Goal: Task Accomplishment & Management: Manage account settings

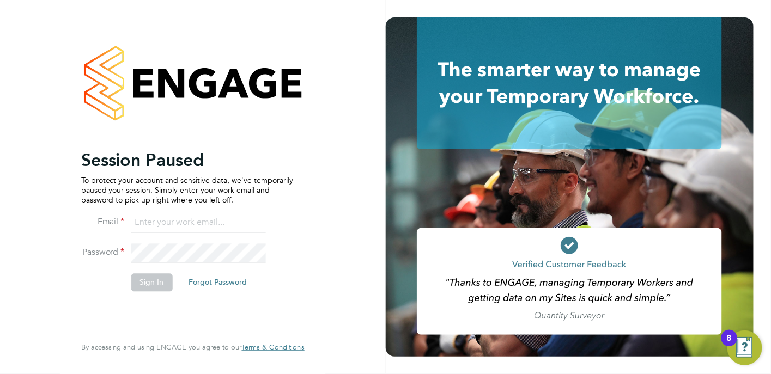
type input "[EMAIL_ADDRESS][PERSON_NAME][PERSON_NAME][DOMAIN_NAME]"
click at [149, 283] on button "Sign In" at bounding box center [151, 282] width 41 height 17
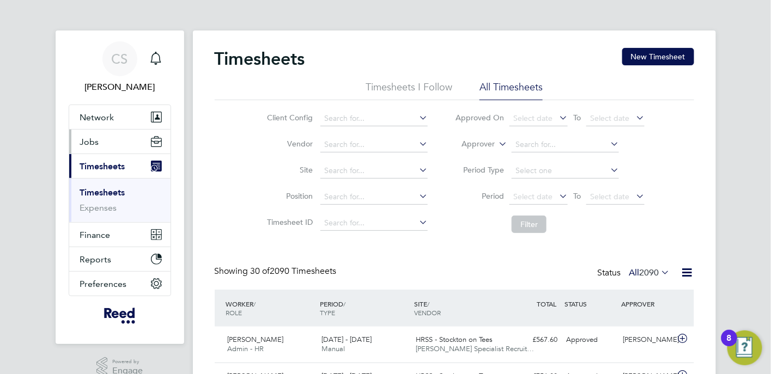
click at [92, 142] on span "Jobs" at bounding box center [89, 142] width 19 height 10
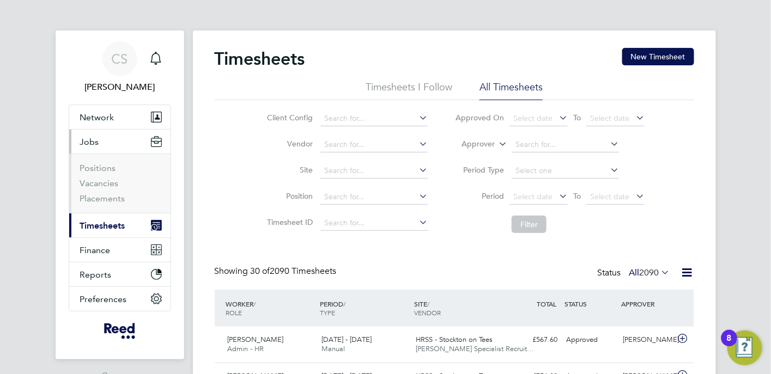
click at [102, 227] on span "Timesheets" at bounding box center [102, 226] width 45 height 10
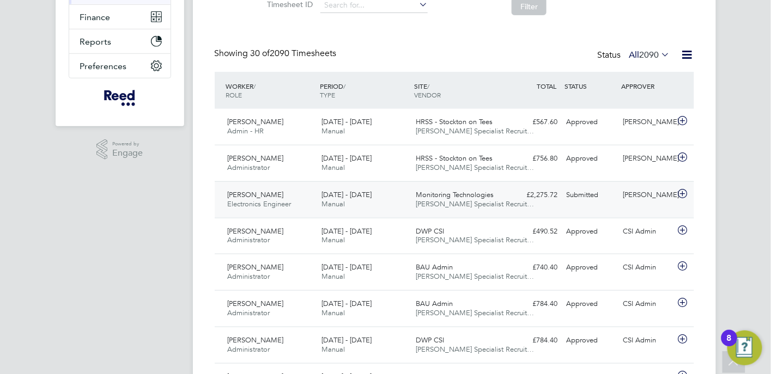
click at [236, 191] on span "Paul Dack" at bounding box center [256, 194] width 56 height 9
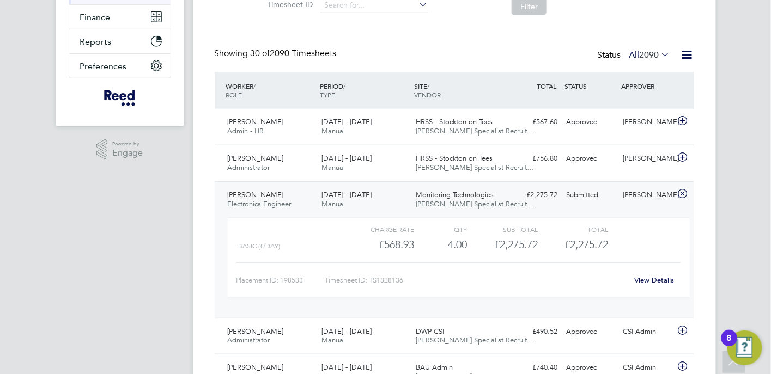
click at [661, 277] on link "View Details" at bounding box center [654, 280] width 40 height 9
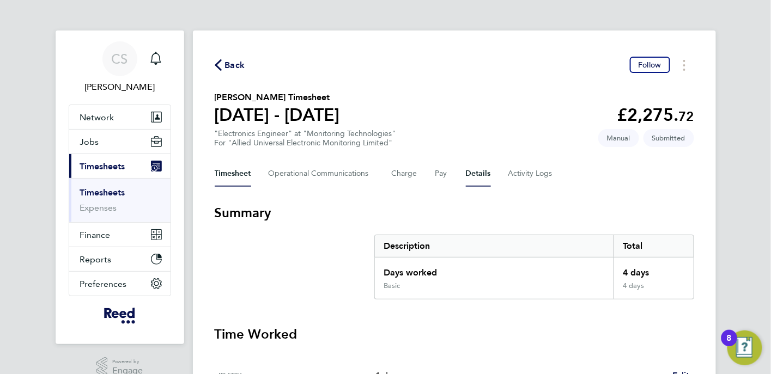
click at [469, 174] on button "Details" at bounding box center [478, 174] width 25 height 26
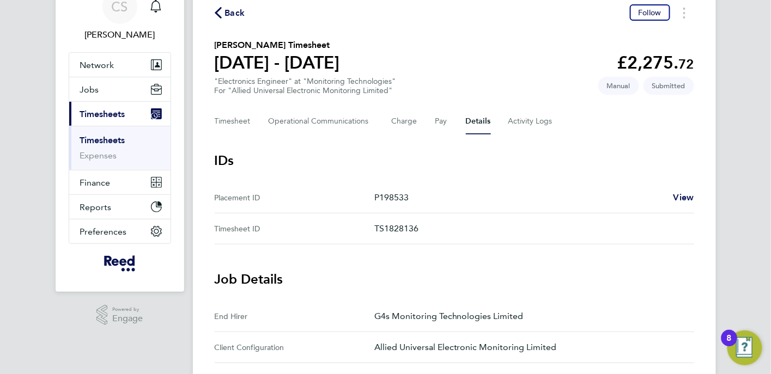
scroll to position [47, 0]
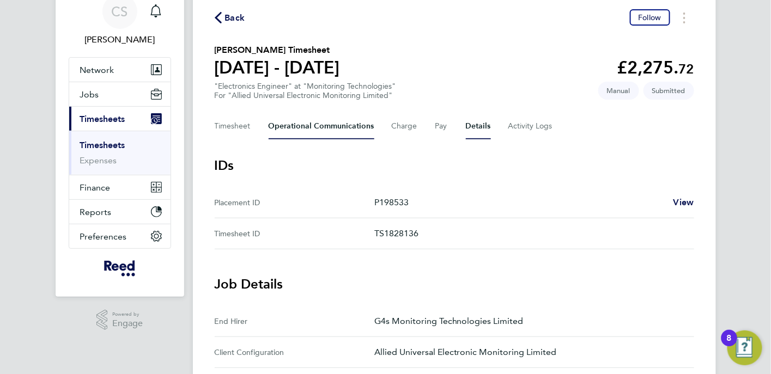
click at [313, 126] on Communications-tab "Operational Communications" at bounding box center [322, 126] width 106 height 26
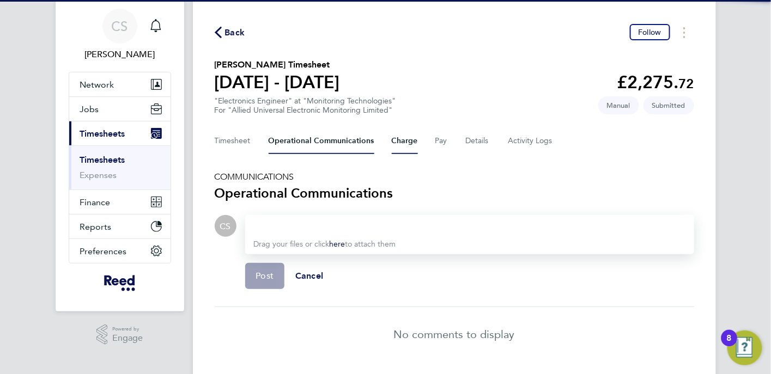
scroll to position [63, 0]
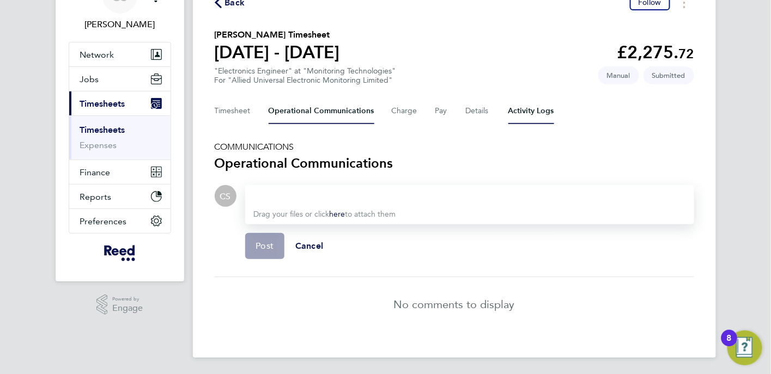
click at [535, 113] on Logs-tab "Activity Logs" at bounding box center [531, 111] width 46 height 26
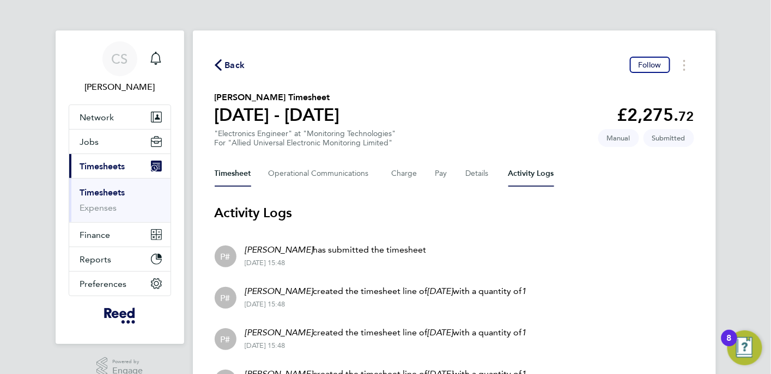
click at [234, 174] on button "Timesheet" at bounding box center [233, 174] width 37 height 26
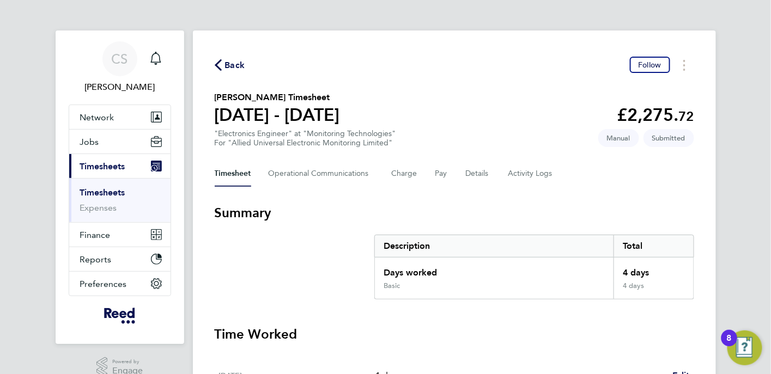
click at [238, 67] on span "Back" at bounding box center [235, 65] width 20 height 13
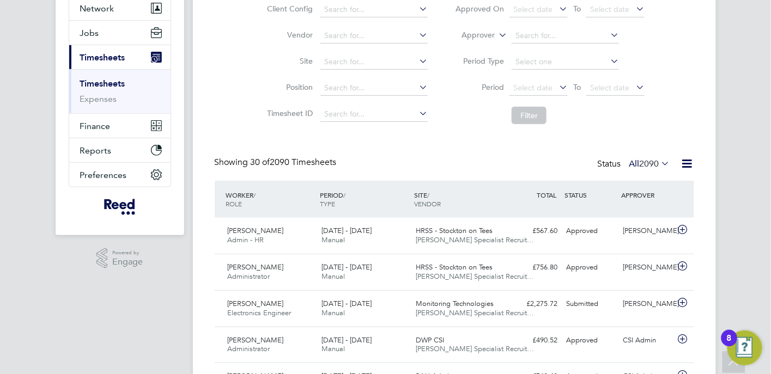
click at [683, 162] on icon at bounding box center [688, 164] width 14 height 14
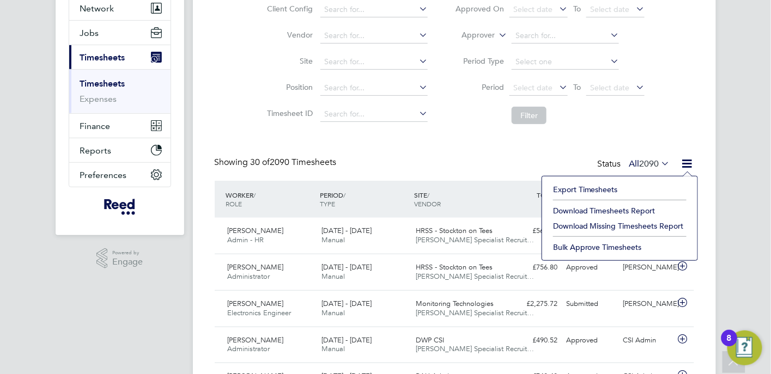
click at [455, 158] on div "Showing 30 of 2090 Timesheets Status All 2090" at bounding box center [455, 169] width 480 height 24
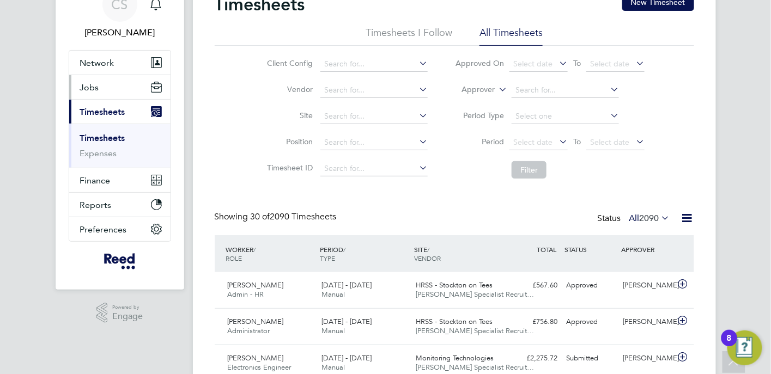
click at [91, 87] on span "Jobs" at bounding box center [89, 87] width 19 height 10
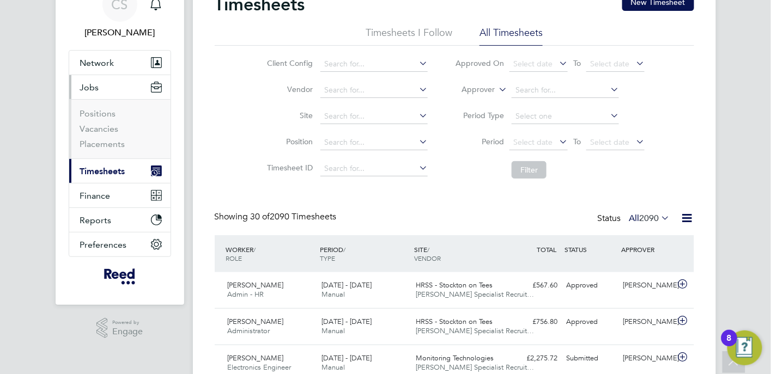
click at [100, 149] on ul "Positions Vacancies Placements" at bounding box center [119, 128] width 101 height 59
click at [104, 143] on link "Placements" at bounding box center [102, 144] width 45 height 10
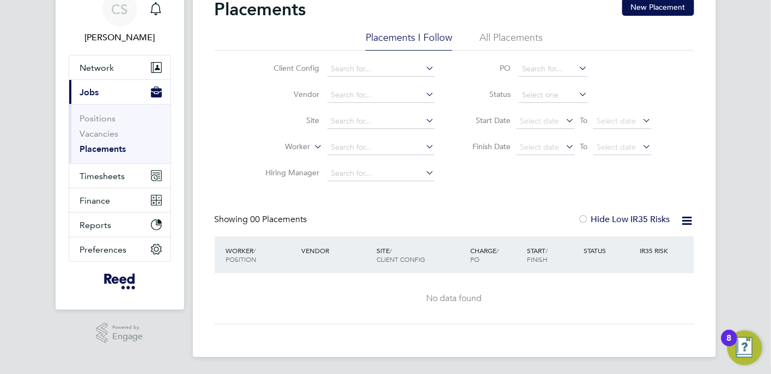
click at [424, 94] on icon at bounding box center [424, 94] width 0 height 15
click at [376, 71] on input at bounding box center [381, 69] width 107 height 15
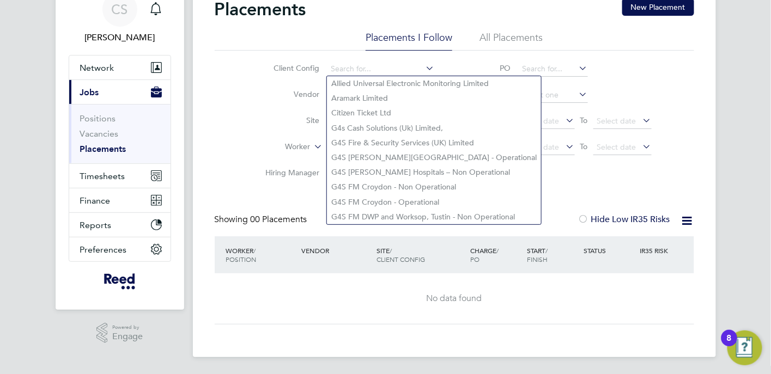
click at [499, 37] on li "All Placements" at bounding box center [511, 41] width 63 height 20
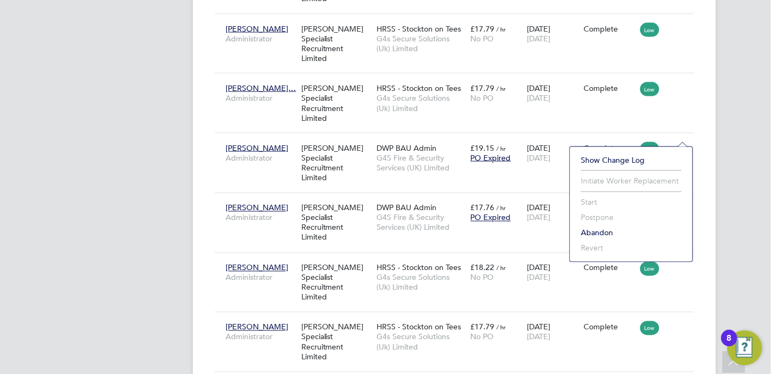
click at [636, 157] on li "Show change log" at bounding box center [632, 160] width 112 height 15
click at [624, 160] on li "Show change log" at bounding box center [632, 160] width 112 height 15
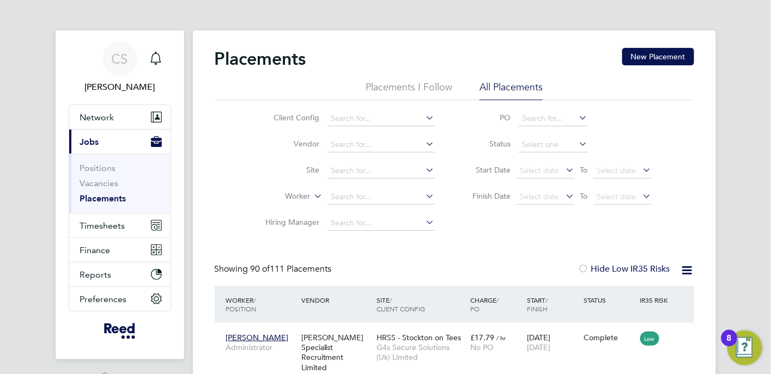
click at [96, 140] on span "Jobs" at bounding box center [89, 142] width 19 height 10
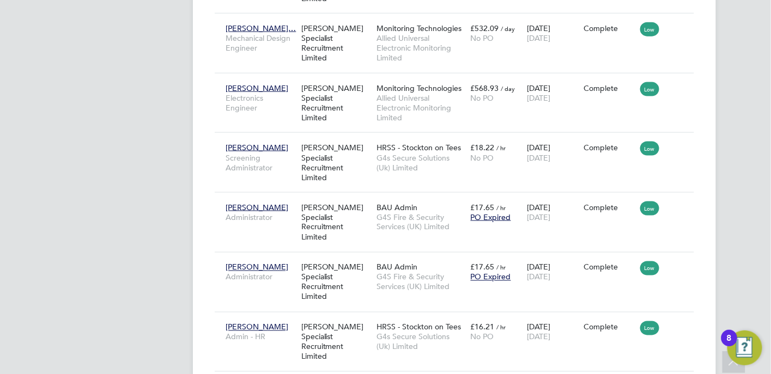
scroll to position [4715, 0]
